Goal: Browse casually

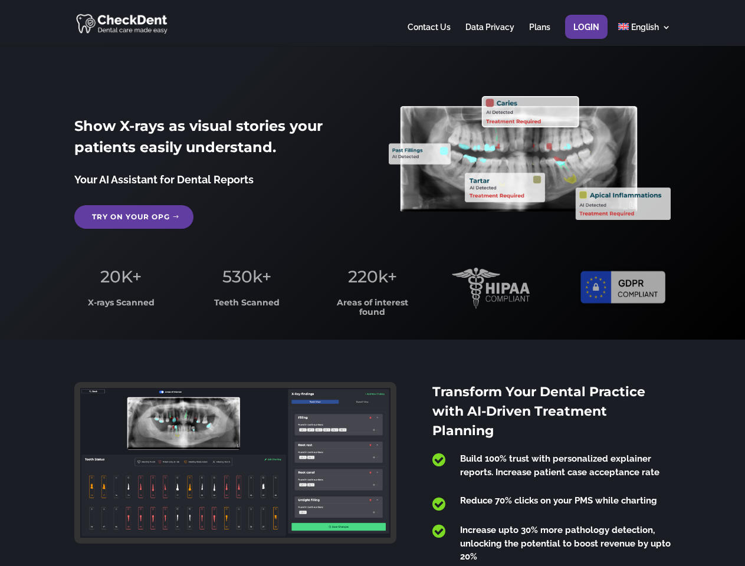
click at [372, 283] on span "220k+" at bounding box center [372, 277] width 49 height 20
click at [372, 23] on div at bounding box center [372, 23] width 596 height 46
click at [372, 283] on span "220k+" at bounding box center [372, 277] width 49 height 20
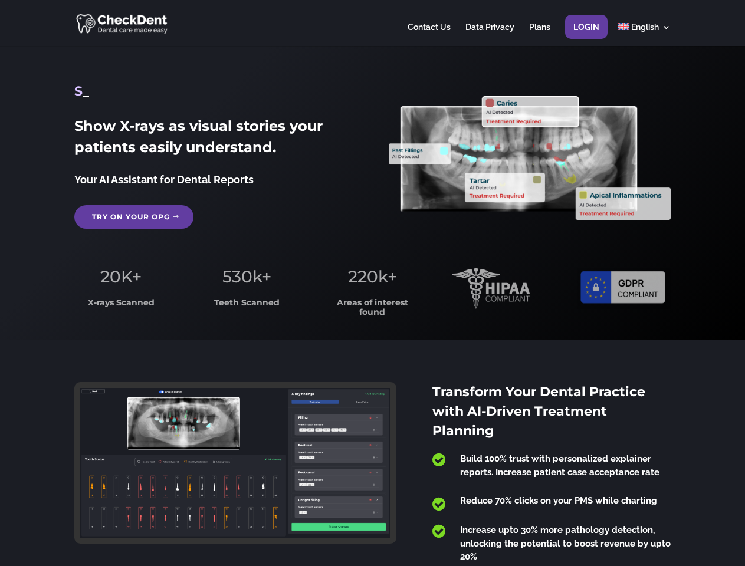
click at [372, 23] on div at bounding box center [372, 23] width 596 height 46
